Goal: Find contact information: Find contact information

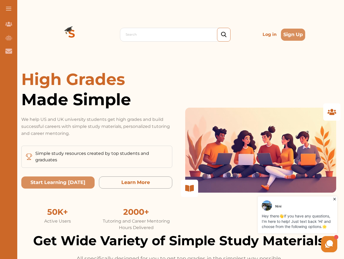
click at [172, 129] on p "We help US and UK university students get high grades and build successful care…" at bounding box center [96, 126] width 151 height 21
click at [9, 9] on span at bounding box center [8, 8] width 5 height 1
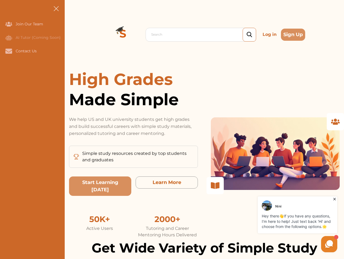
click at [9, 24] on icon "Join Our Team" at bounding box center [8, 24] width 7 height 5
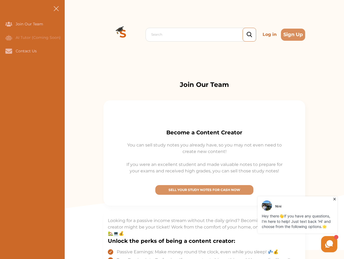
click at [9, 37] on icon "AI Tutor (Coming Soon)" at bounding box center [8, 37] width 7 height 5
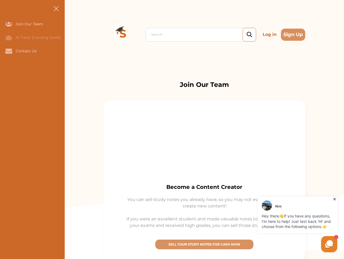
click at [9, 51] on icon "Contact Us" at bounding box center [8, 51] width 7 height 5
